Goal: Transaction & Acquisition: Register for event/course

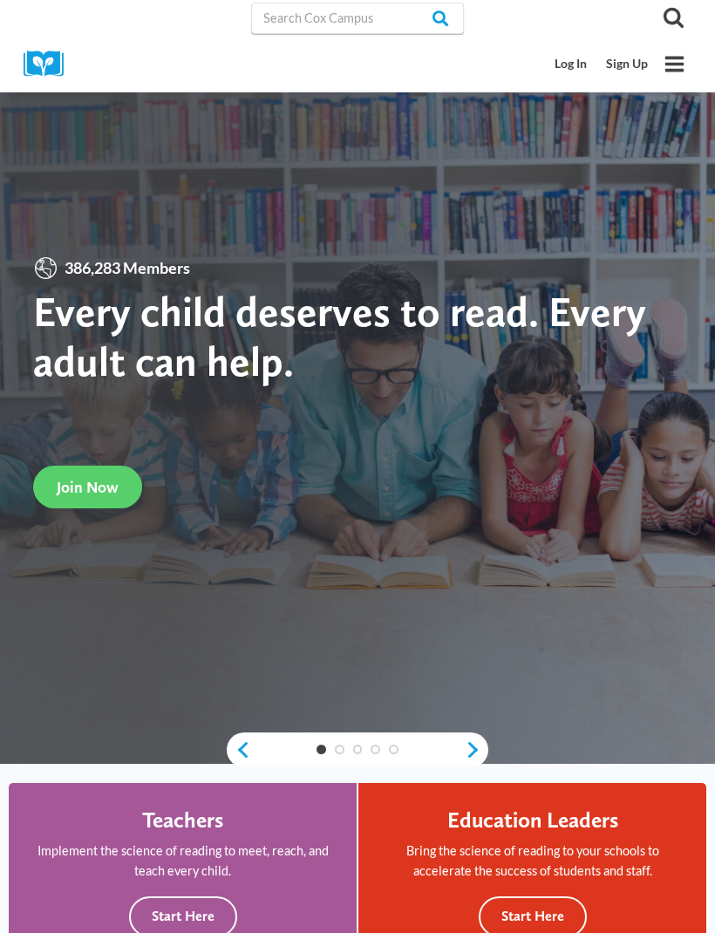
click at [88, 496] on span "Join Now" at bounding box center [88, 487] width 62 height 18
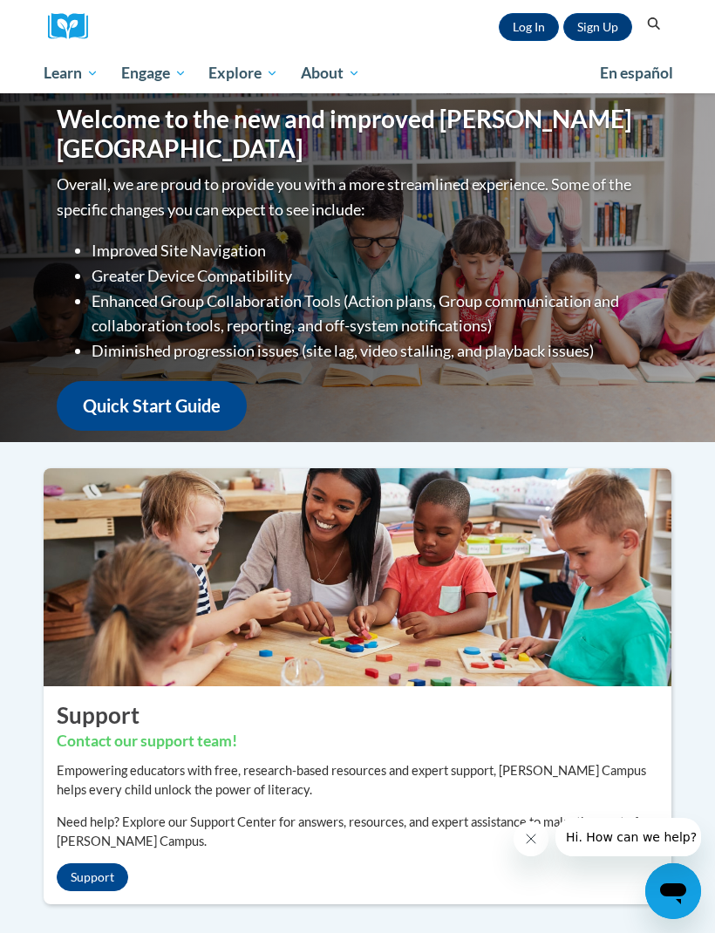
click at [506, 35] on link "Log In" at bounding box center [529, 27] width 60 height 28
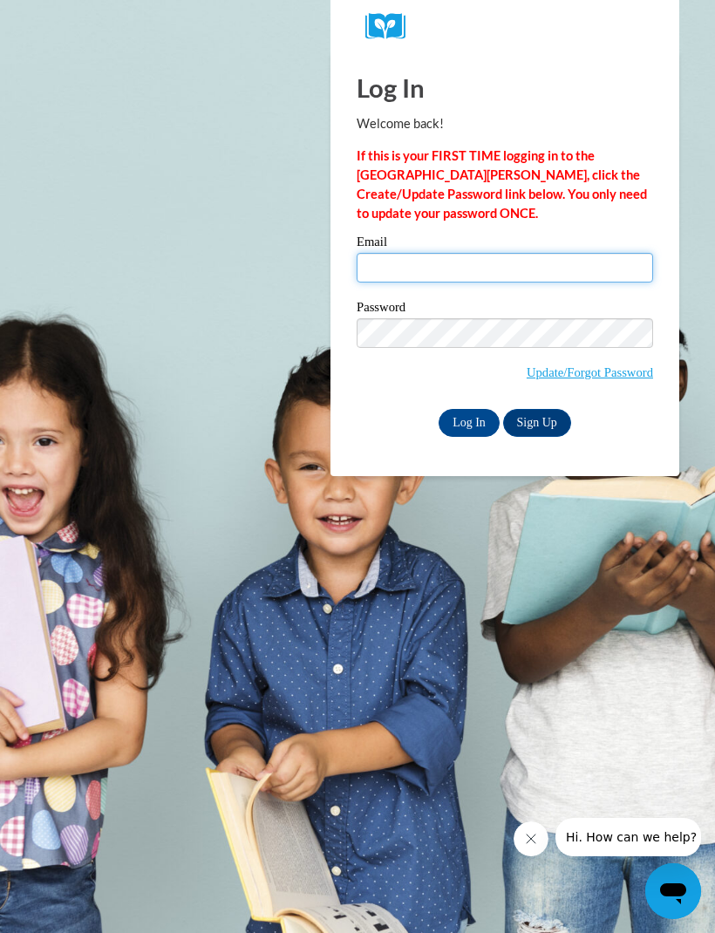
type input "LorenKrebs"
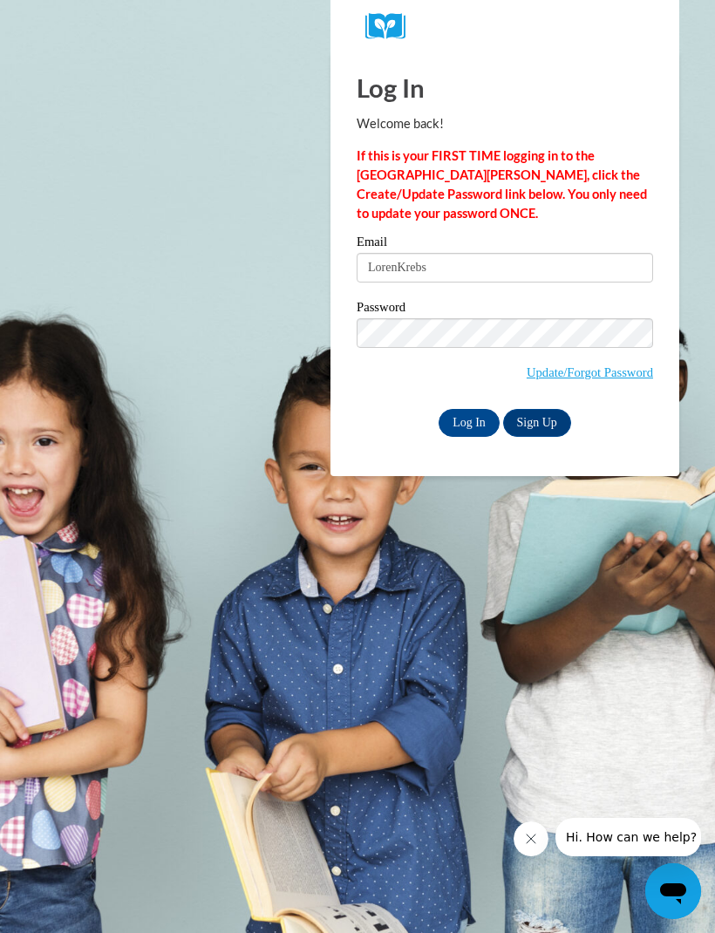
click at [469, 421] on input "Log In" at bounding box center [468, 423] width 61 height 28
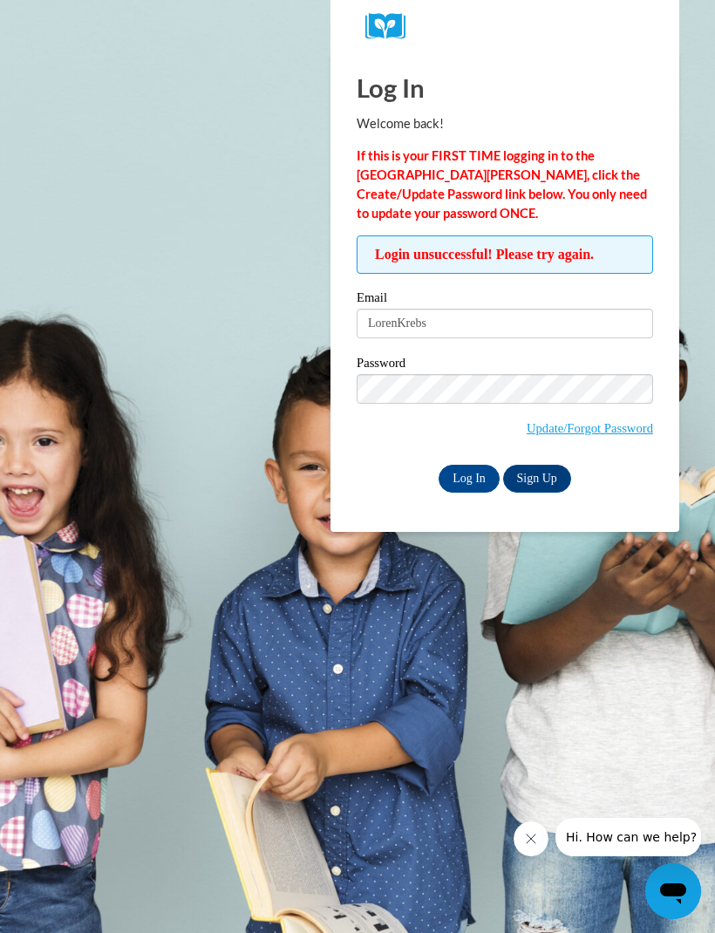
click at [454, 479] on input "Log In" at bounding box center [468, 479] width 61 height 28
click at [113, 3] on body "Log In Welcome back! If this is your FIRST TIME logging in to the NEW Cox Campu…" at bounding box center [357, 466] width 715 height 933
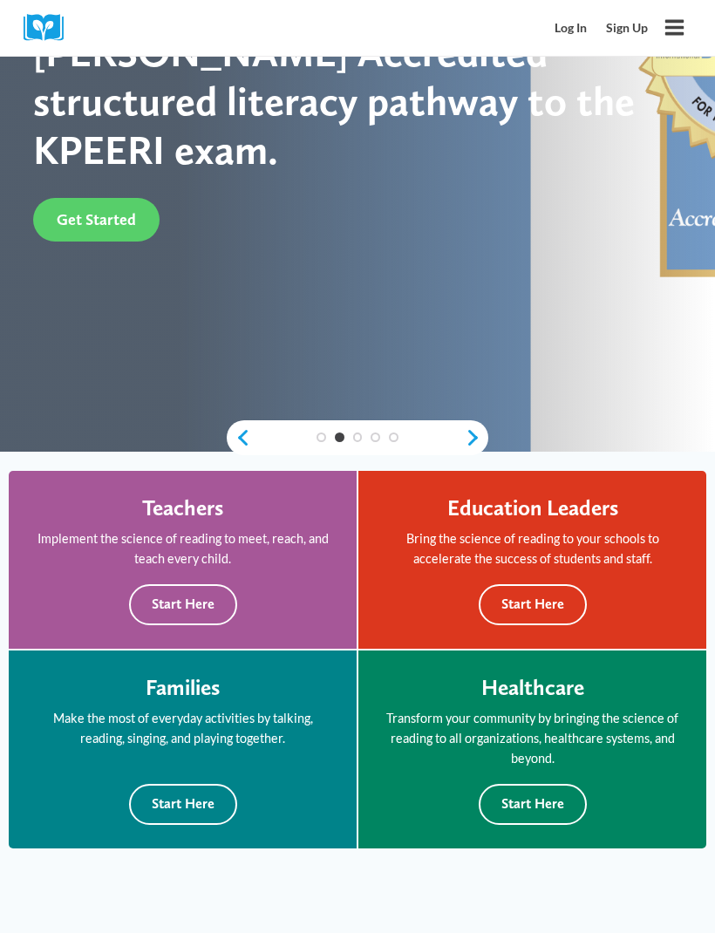
scroll to position [346, 0]
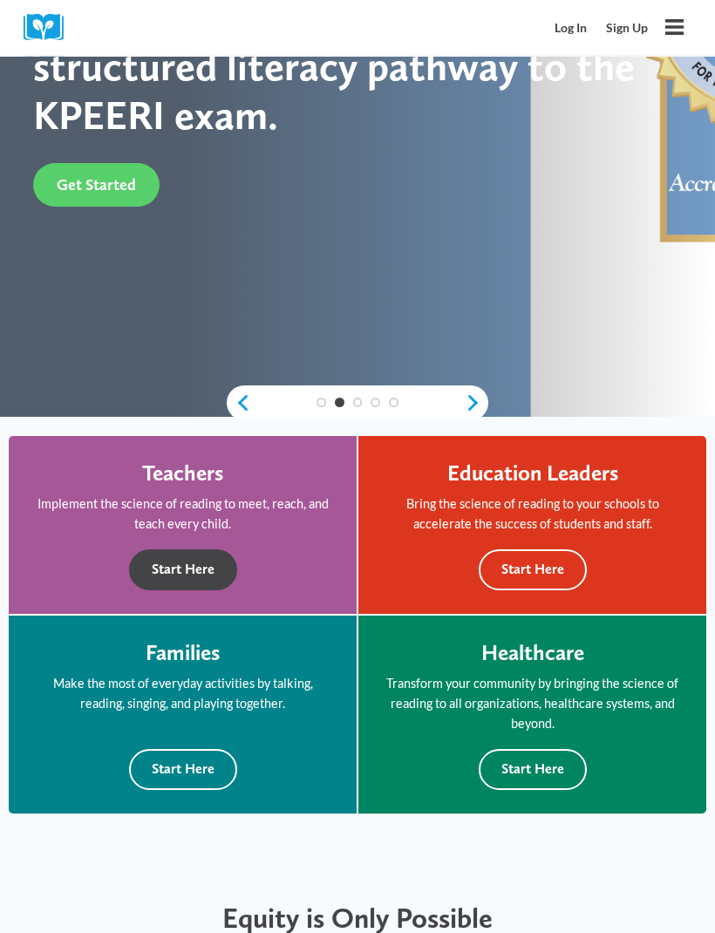
click at [163, 569] on button "Start Here" at bounding box center [183, 570] width 108 height 41
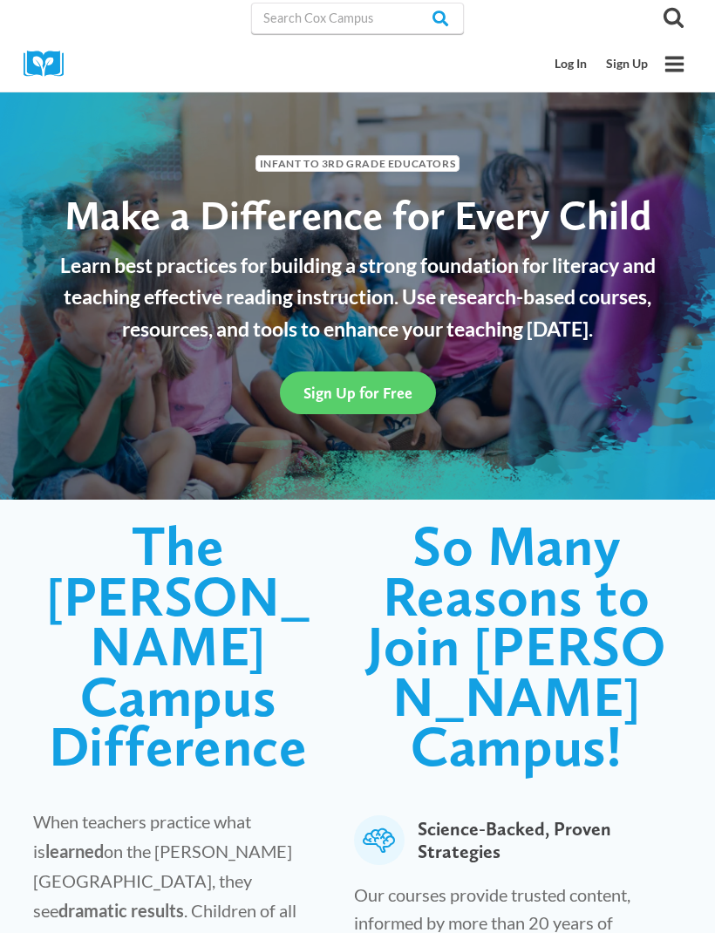
click at [322, 393] on span "Sign Up for Free" at bounding box center [357, 392] width 109 height 18
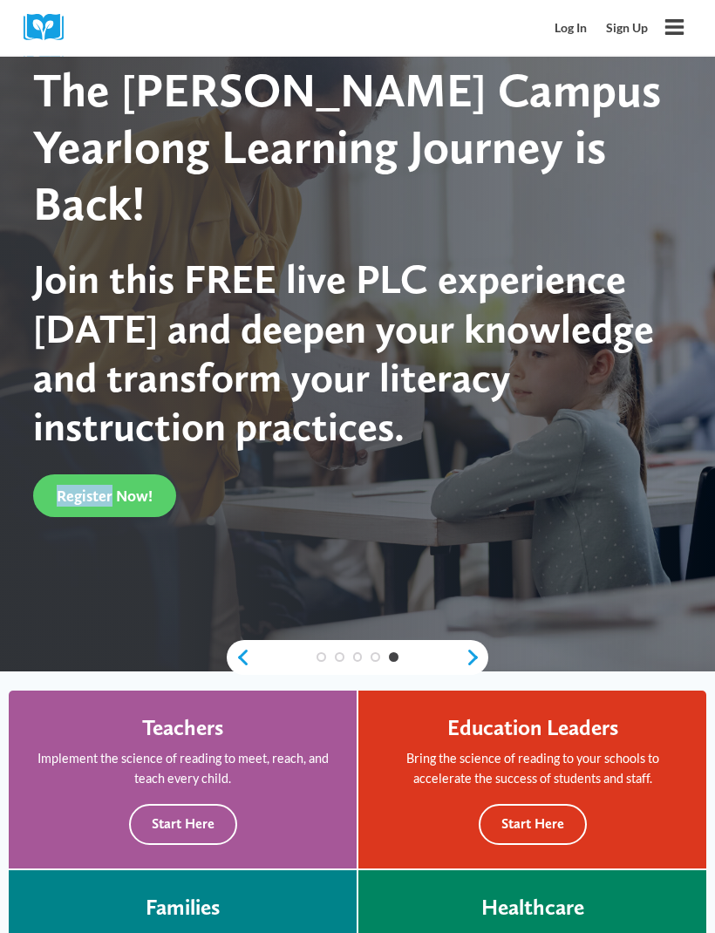
scroll to position [92, 0]
click at [115, 475] on link "Register Now!" at bounding box center [104, 495] width 143 height 43
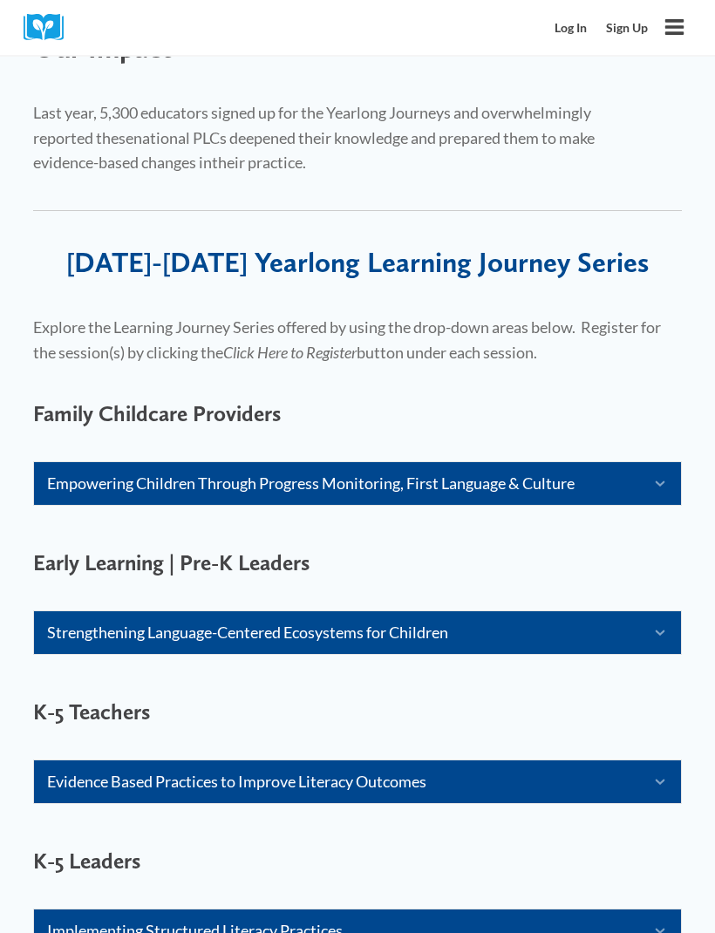
scroll to position [892, 0]
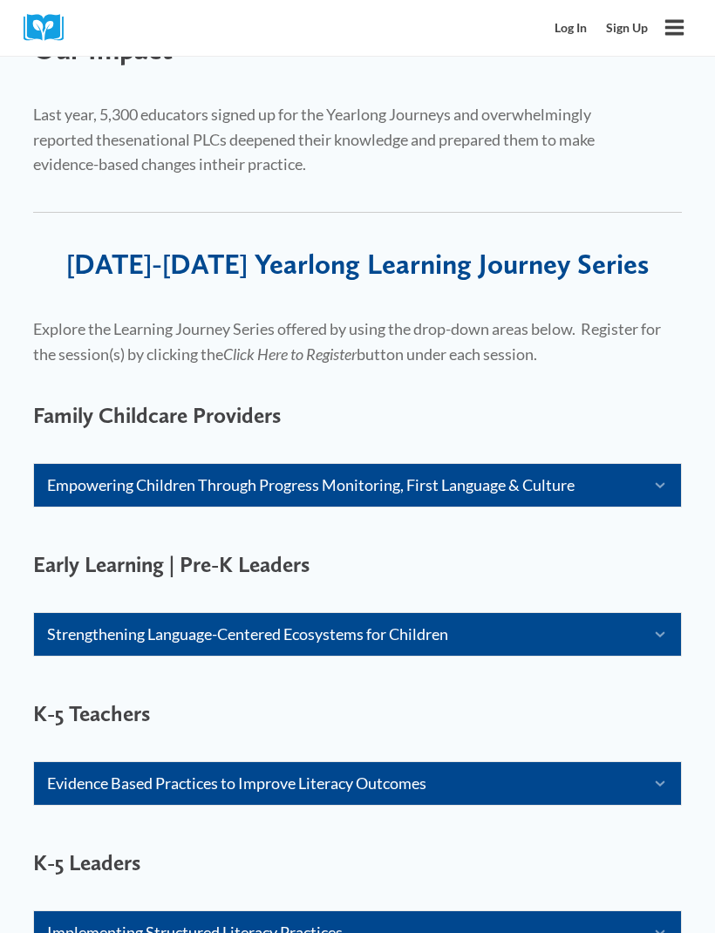
click at [88, 479] on link "Empowering Children Through Progress Monitoring, First Language & Culture" at bounding box center [336, 484] width 579 height 25
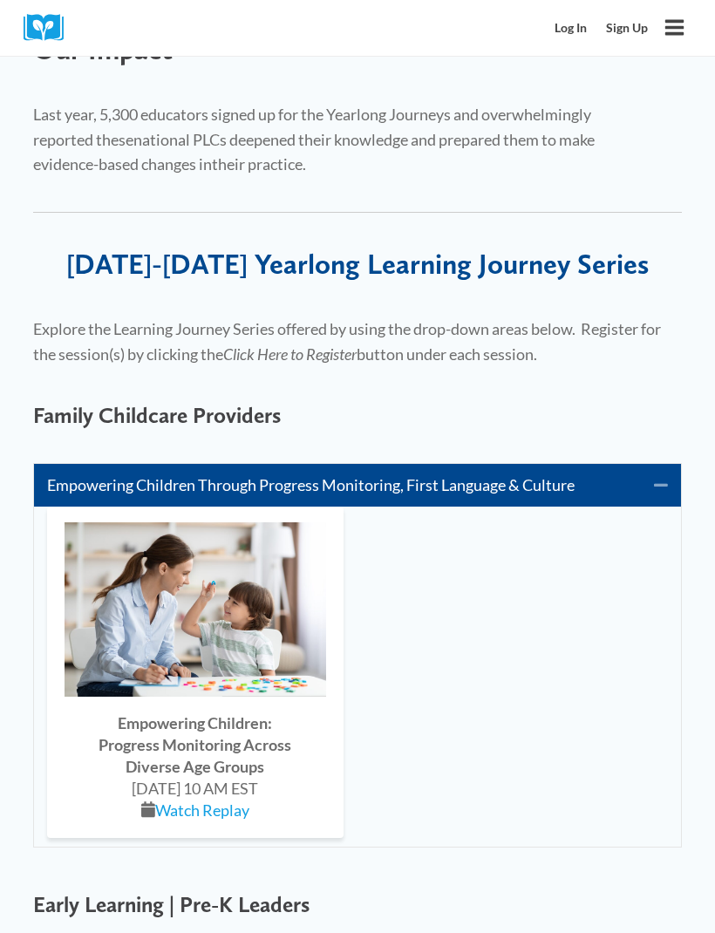
click at [179, 805] on link "Watch Replay" at bounding box center [202, 809] width 94 height 19
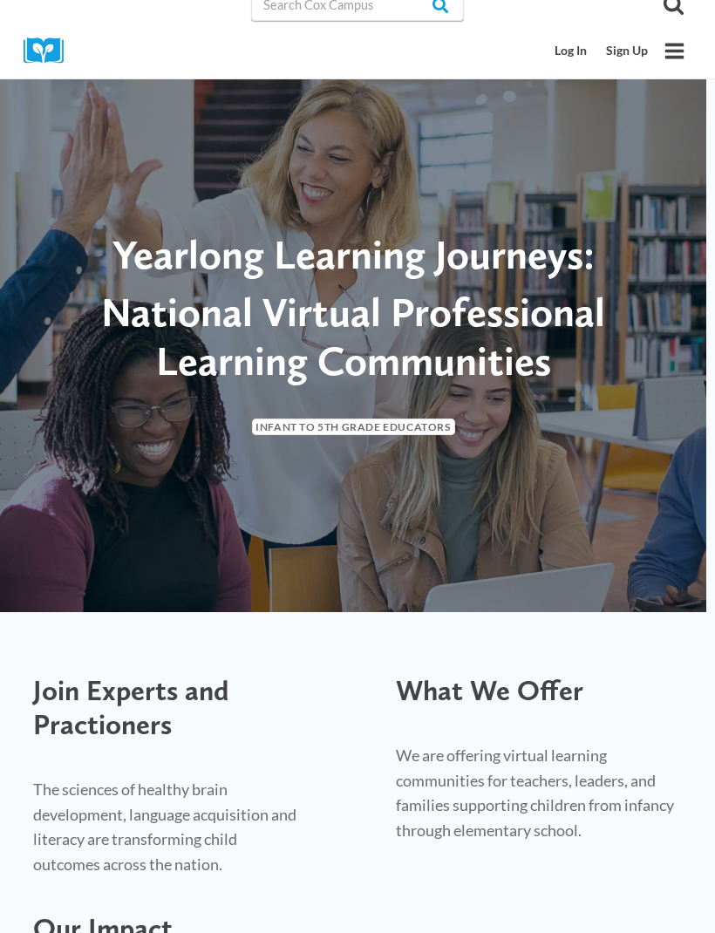
scroll to position [0, 0]
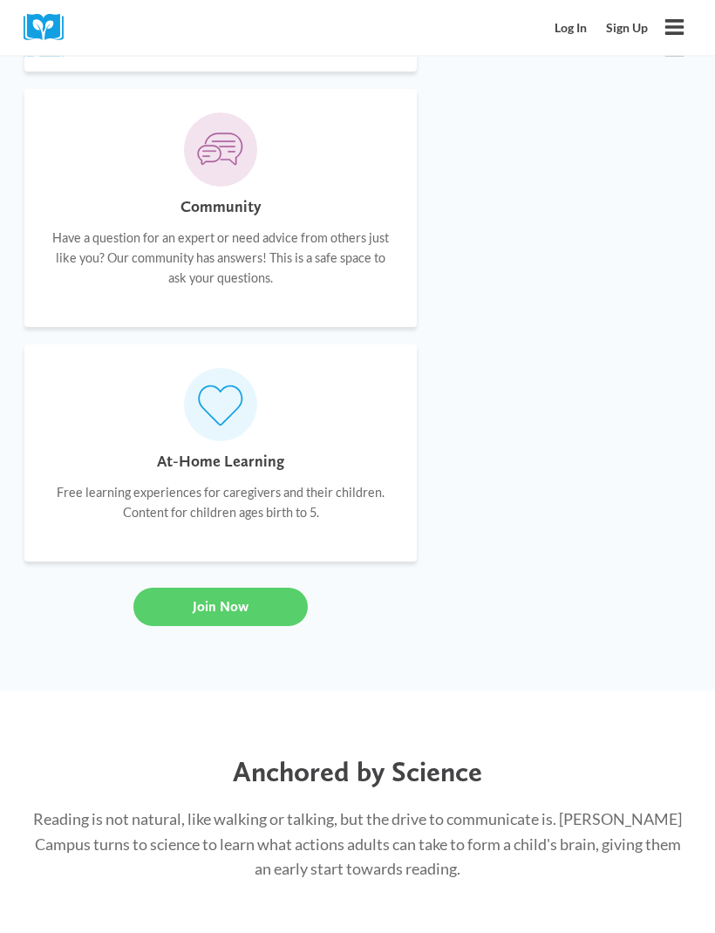
scroll to position [1876, 0]
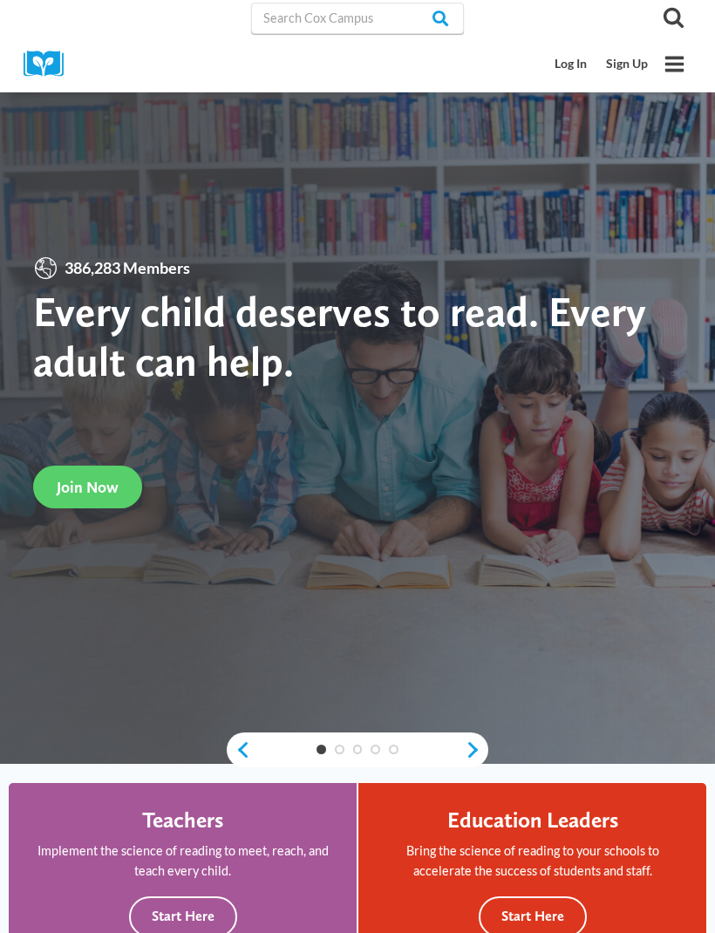
click at [122, 508] on link "Join Now" at bounding box center [87, 486] width 109 height 43
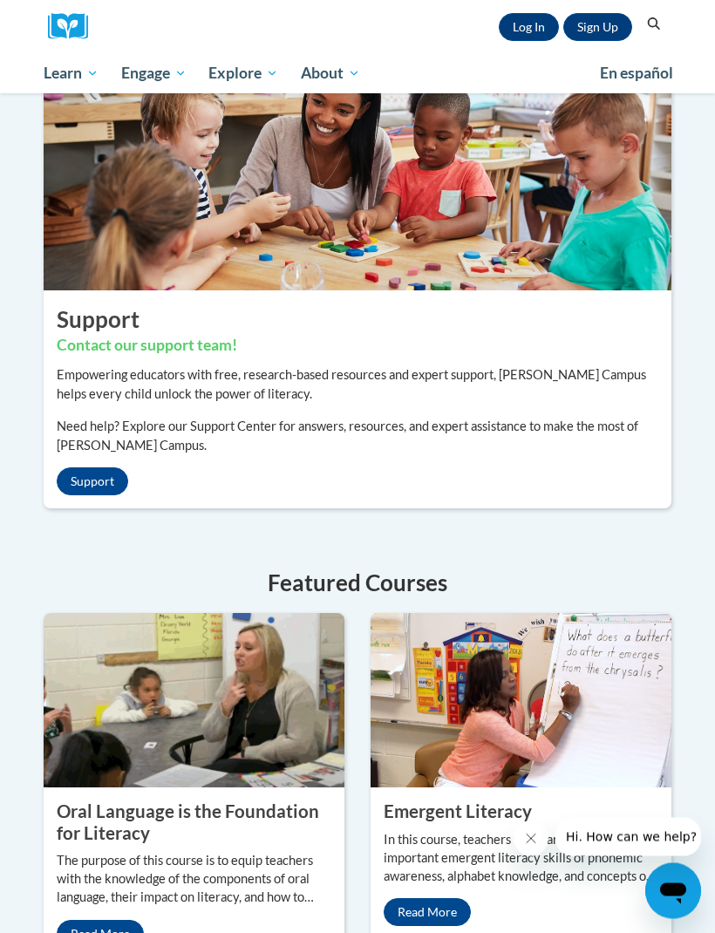
scroll to position [396, 0]
click at [584, 37] on link "Sign Up" at bounding box center [597, 27] width 69 height 28
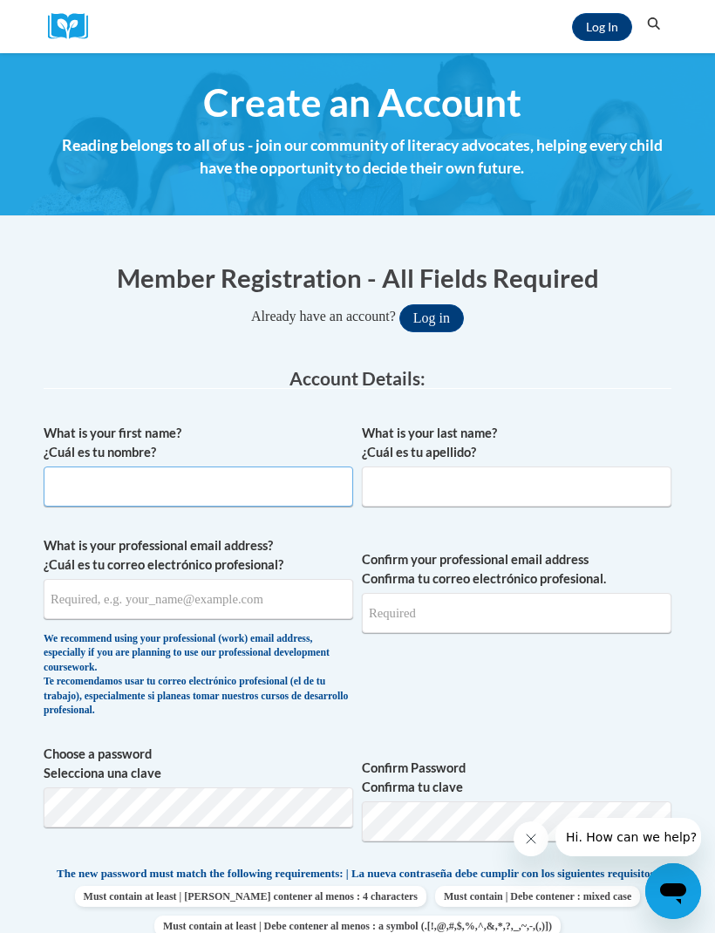
click at [72, 492] on input "What is your first name? ¿Cuál es tu nombre?" at bounding box center [198, 486] width 309 height 40
type input "[PERSON_NAME]"
click at [567, 496] on input "What is your last name? ¿Cuál es tu apellido?" at bounding box center [516, 486] width 309 height 40
type input "[PERSON_NAME]"
click at [85, 613] on input "What is your professional email address? ¿Cuál es tu correo electrónico profesi…" at bounding box center [198, 599] width 309 height 40
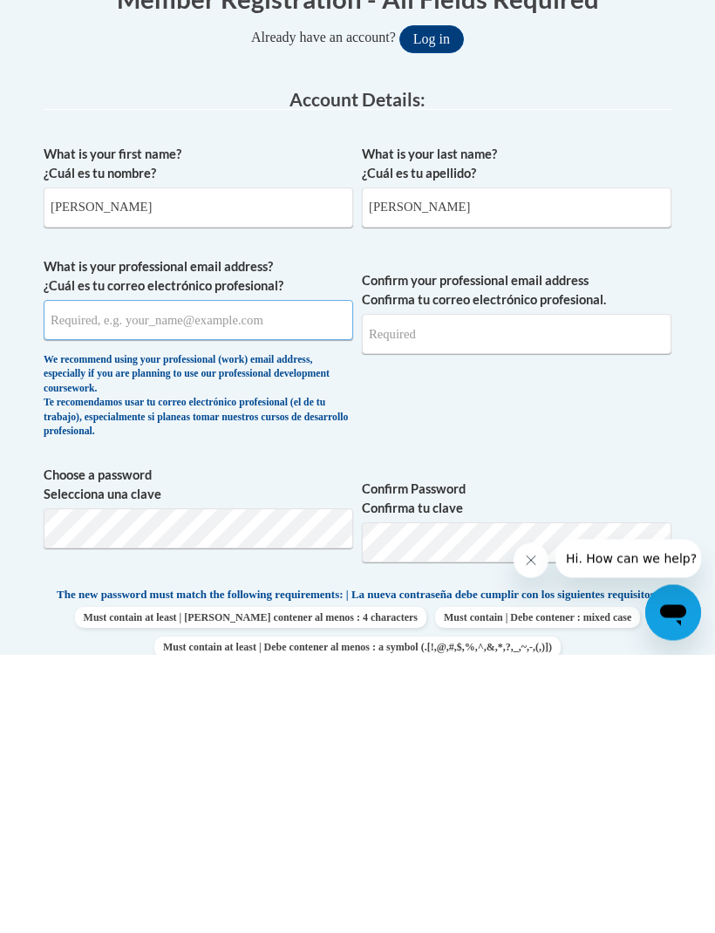
type input "lorennkrebs@icloud.com"
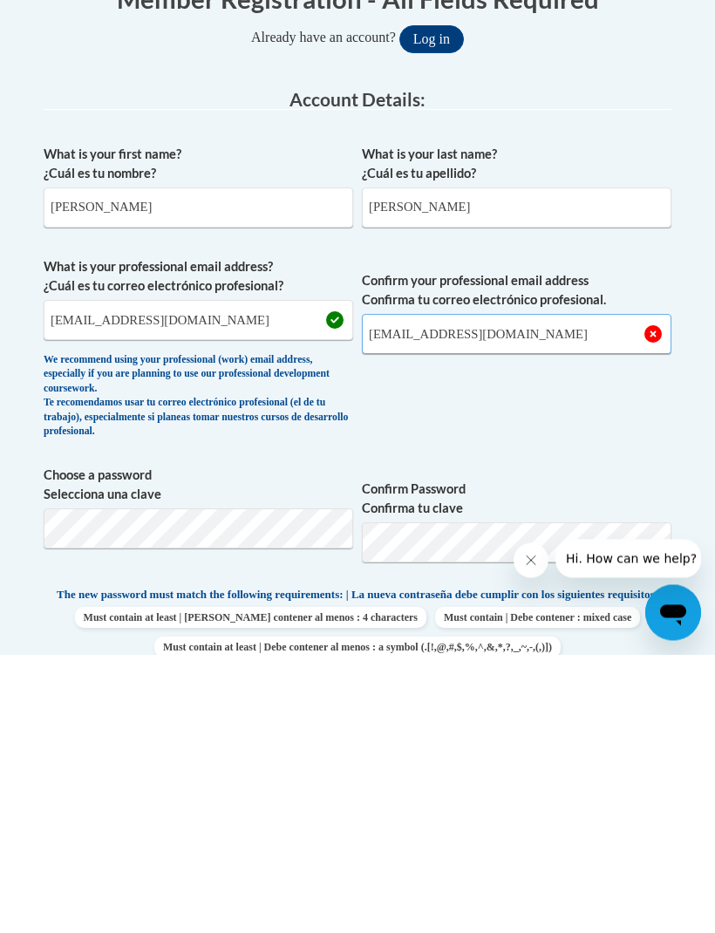
type input "lorennkrebs@icloud.com"
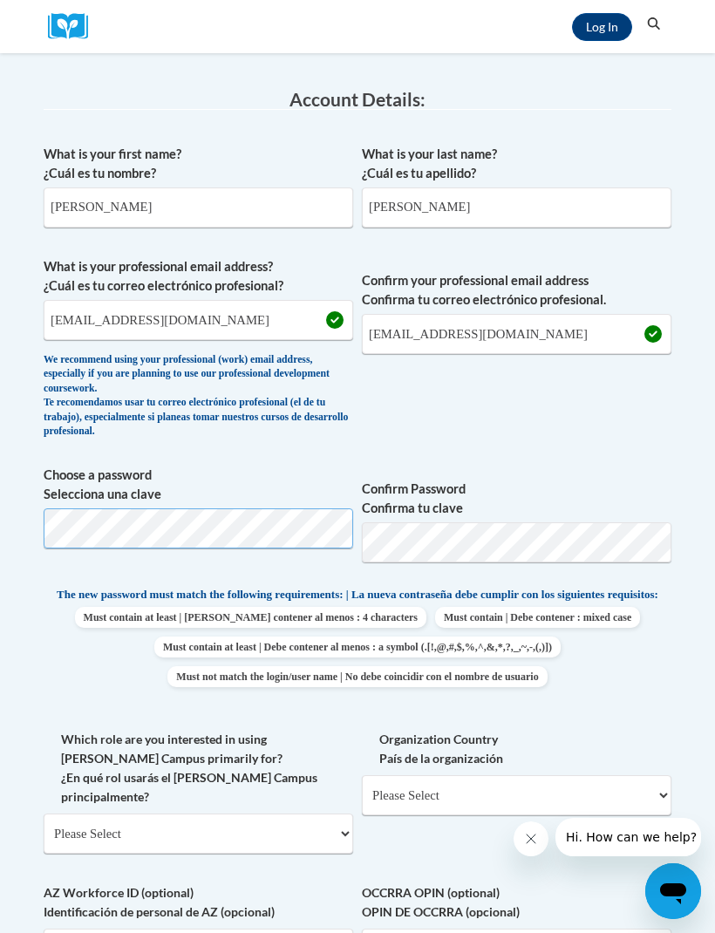
scroll to position [278, 0]
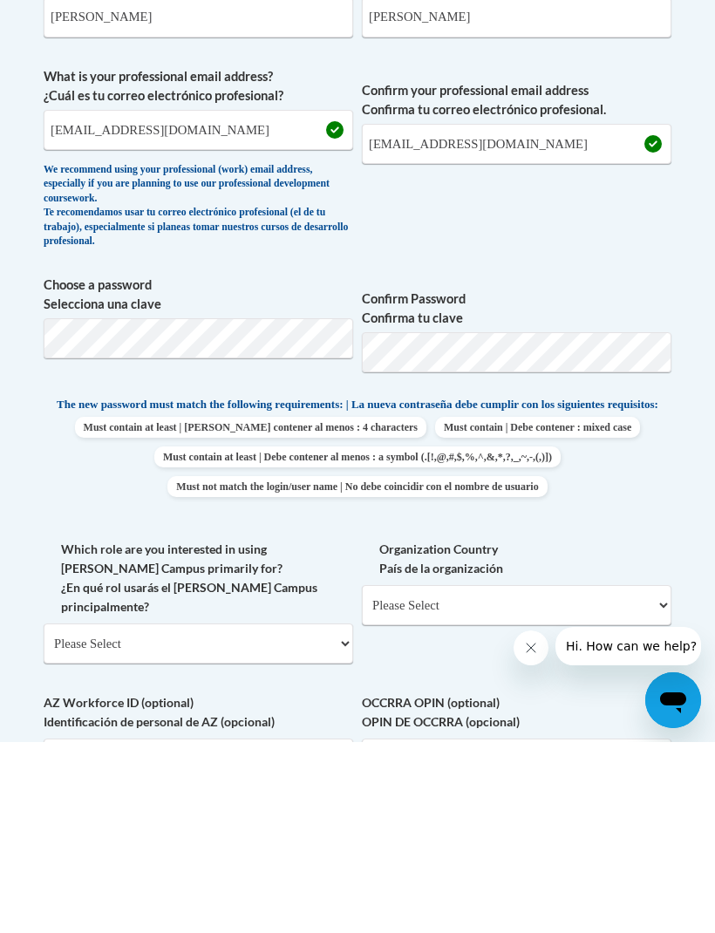
click at [83, 814] on select "Please Select College/University | Colegio/Universidad Community/Nonprofit Part…" at bounding box center [198, 834] width 309 height 40
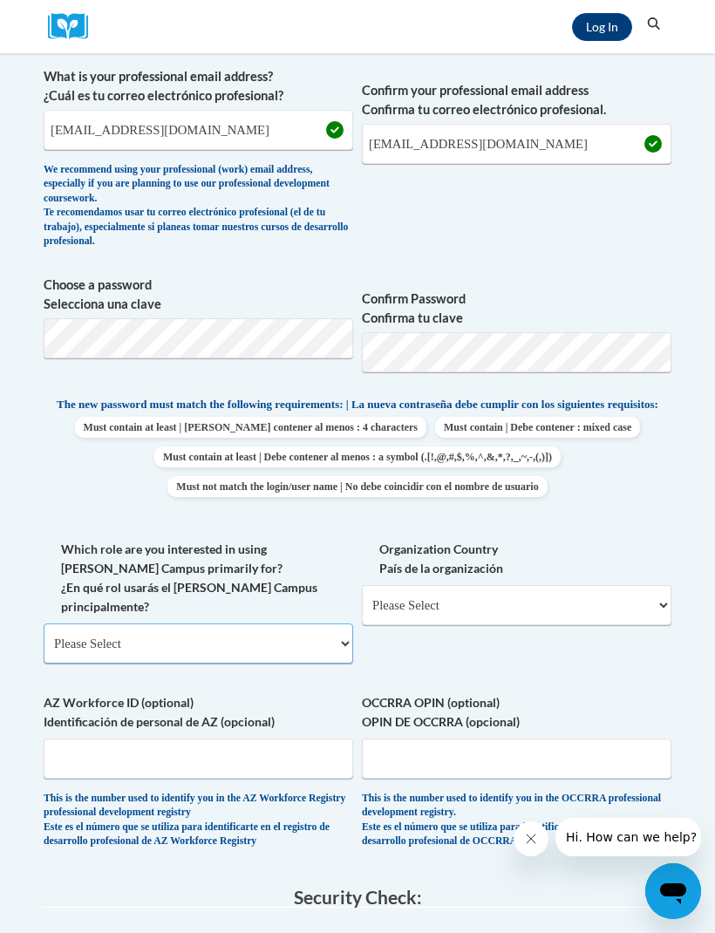
select select "fbf2d438-af2f-41f8-98f1-81c410e29de3"
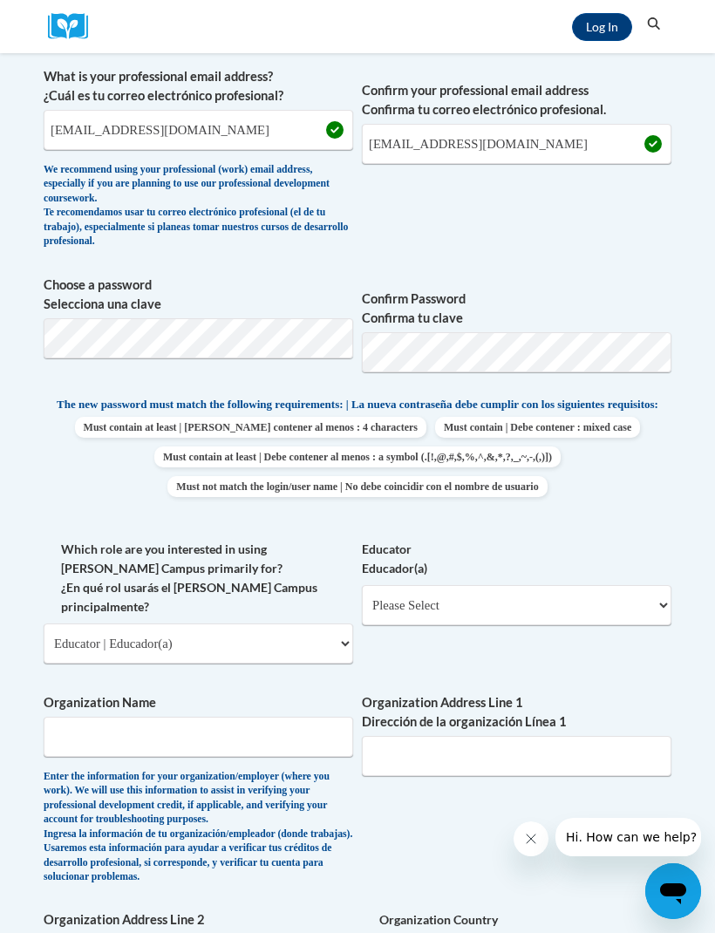
click at [397, 590] on select "Please Select Early Learning/Daycare Teacher/Family Home Care Provider | Maestr…" at bounding box center [516, 605] width 309 height 40
select select "5e2af403-4f2c-4e49-a02f-103e55d7b75b"
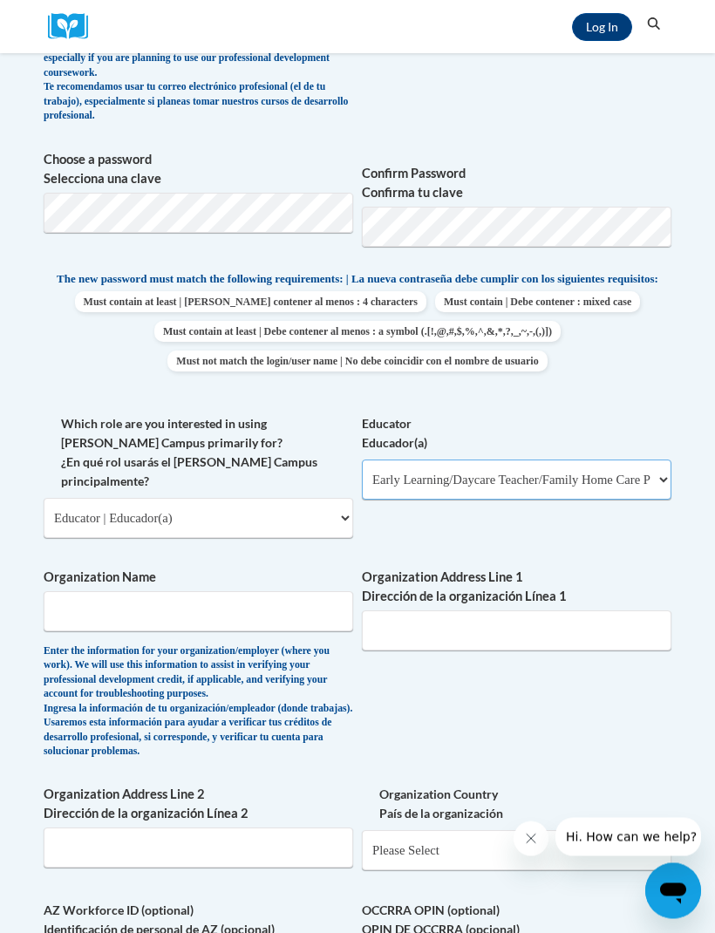
scroll to position [598, 0]
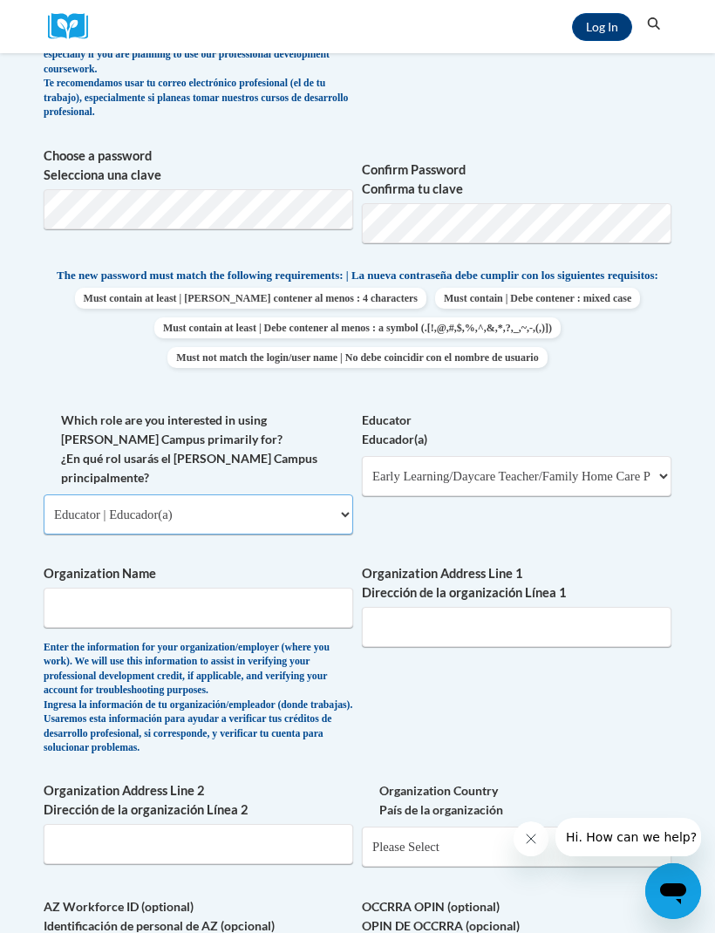
click at [86, 494] on select "Please Select College/University | Colegio/Universidad Community/Nonprofit Part…" at bounding box center [198, 514] width 309 height 40
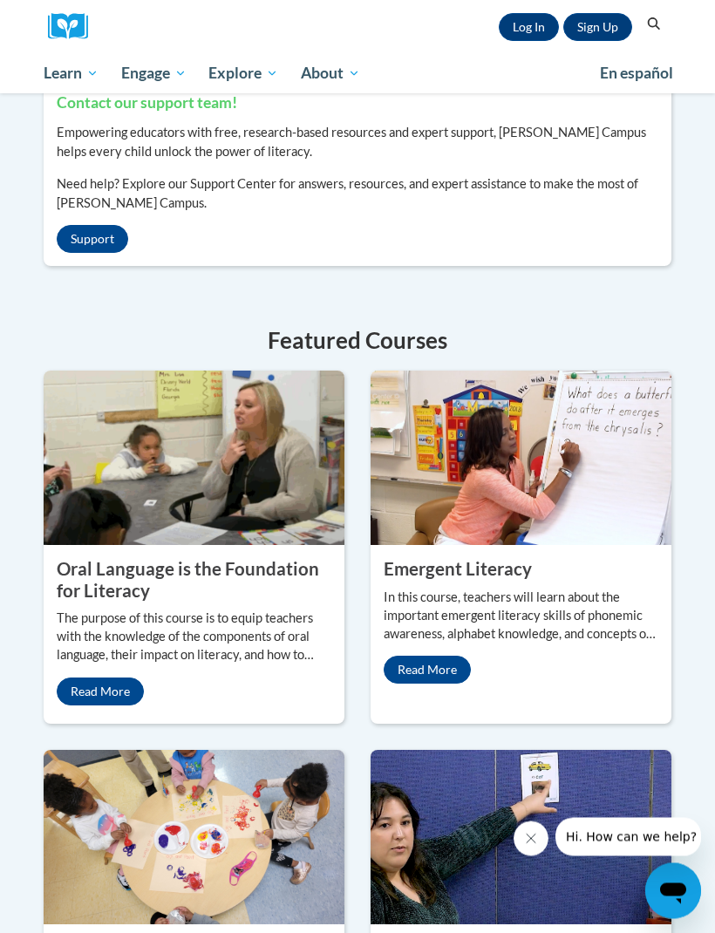
scroll to position [632, 0]
